Goal: Consume media (video, audio): Consume media (video, audio)

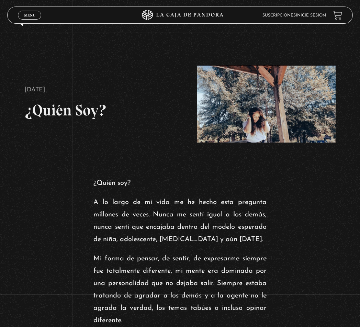
click at [30, 14] on span "Menu" at bounding box center [29, 15] width 11 height 4
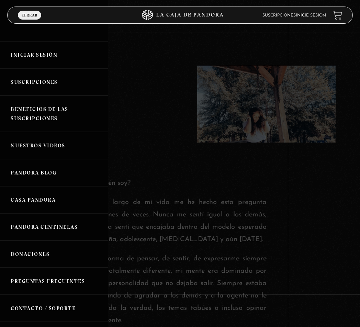
click at [29, 54] on link "Iniciar Sesión" at bounding box center [54, 54] width 108 height 27
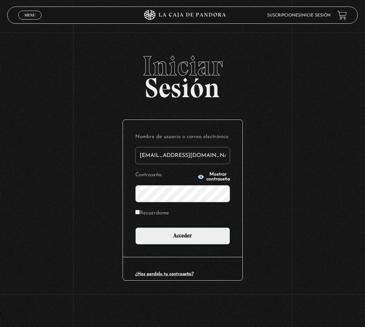
type input "danielaugalde03@gmail.com"
click at [149, 210] on label "Recuérdame" at bounding box center [152, 212] width 34 height 9
click at [140, 210] on input "Recuérdame" at bounding box center [137, 212] width 4 height 4
checkbox input "true"
click at [207, 179] on button "Mostrar contraseña" at bounding box center [213, 177] width 33 height 10
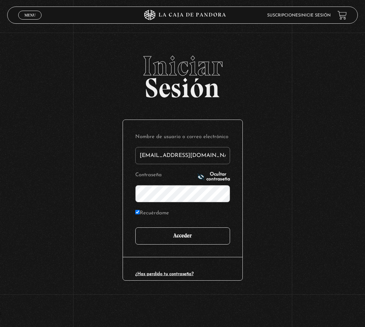
click at [192, 233] on input "Acceder" at bounding box center [182, 235] width 95 height 17
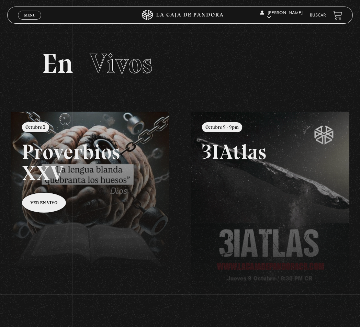
click at [33, 15] on span "Menu" at bounding box center [29, 15] width 11 height 4
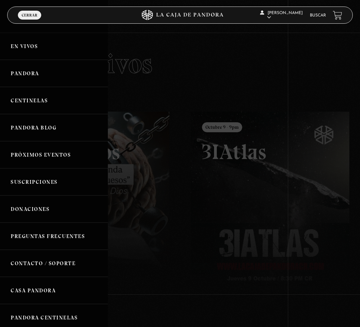
click at [22, 45] on link "En vivos" at bounding box center [54, 46] width 108 height 27
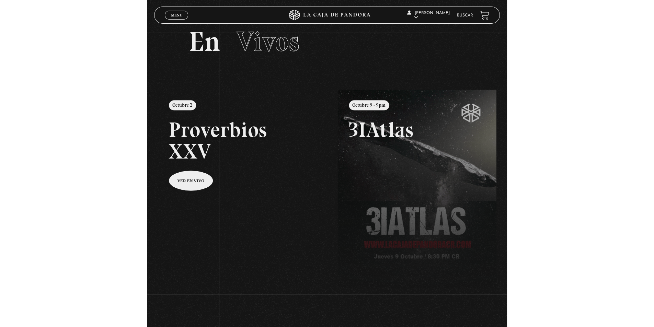
scroll to position [34, 0]
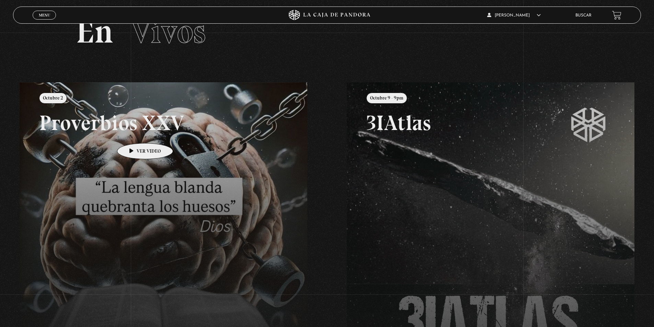
click at [134, 133] on link at bounding box center [347, 245] width 654 height 327
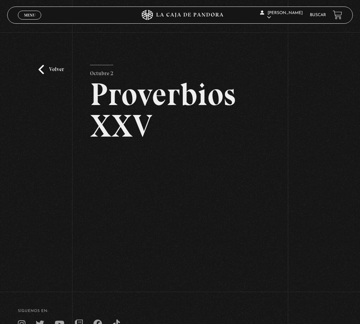
click at [27, 14] on span "Menu" at bounding box center [29, 15] width 11 height 4
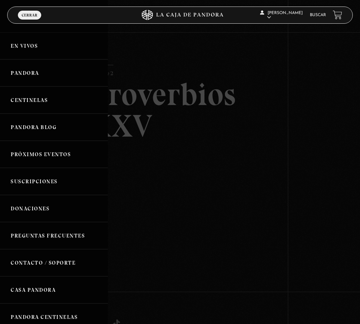
click at [25, 102] on link "Centinelas" at bounding box center [54, 99] width 108 height 27
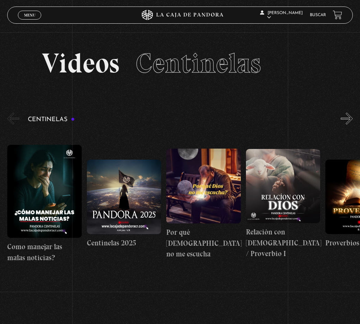
click at [349, 115] on button "»" at bounding box center [346, 119] width 12 height 12
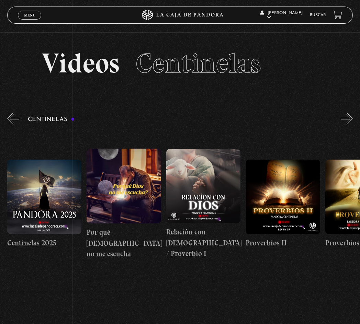
click at [349, 115] on button "»" at bounding box center [346, 119] width 12 height 12
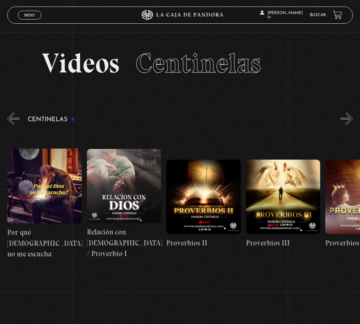
click at [349, 115] on button "»" at bounding box center [346, 119] width 12 height 12
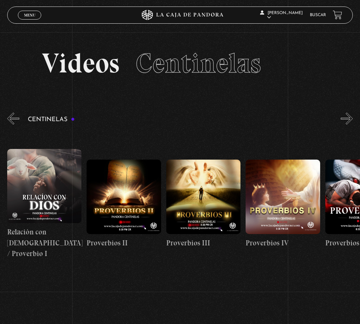
click at [11, 118] on button "«" at bounding box center [13, 119] width 12 height 12
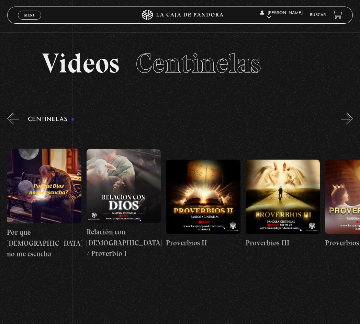
click at [11, 118] on button "«" at bounding box center [13, 119] width 12 height 12
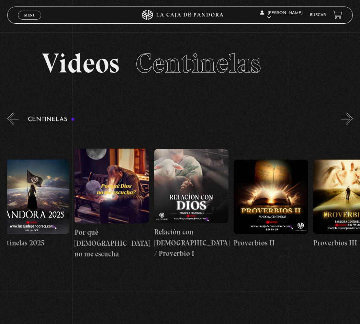
click at [11, 118] on button "«" at bounding box center [13, 119] width 12 height 12
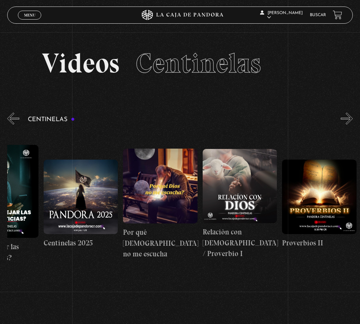
scroll to position [0, 12]
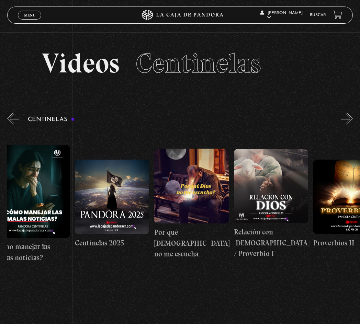
click at [11, 118] on button "«" at bounding box center [13, 119] width 12 height 12
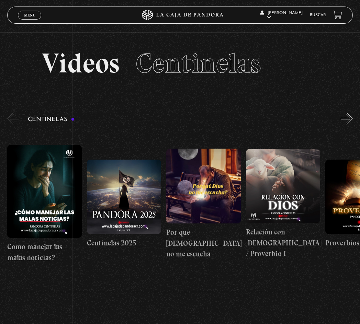
click at [120, 237] on h4 "Centinelas 2025" at bounding box center [124, 242] width 74 height 11
